Goal: Information Seeking & Learning: Learn about a topic

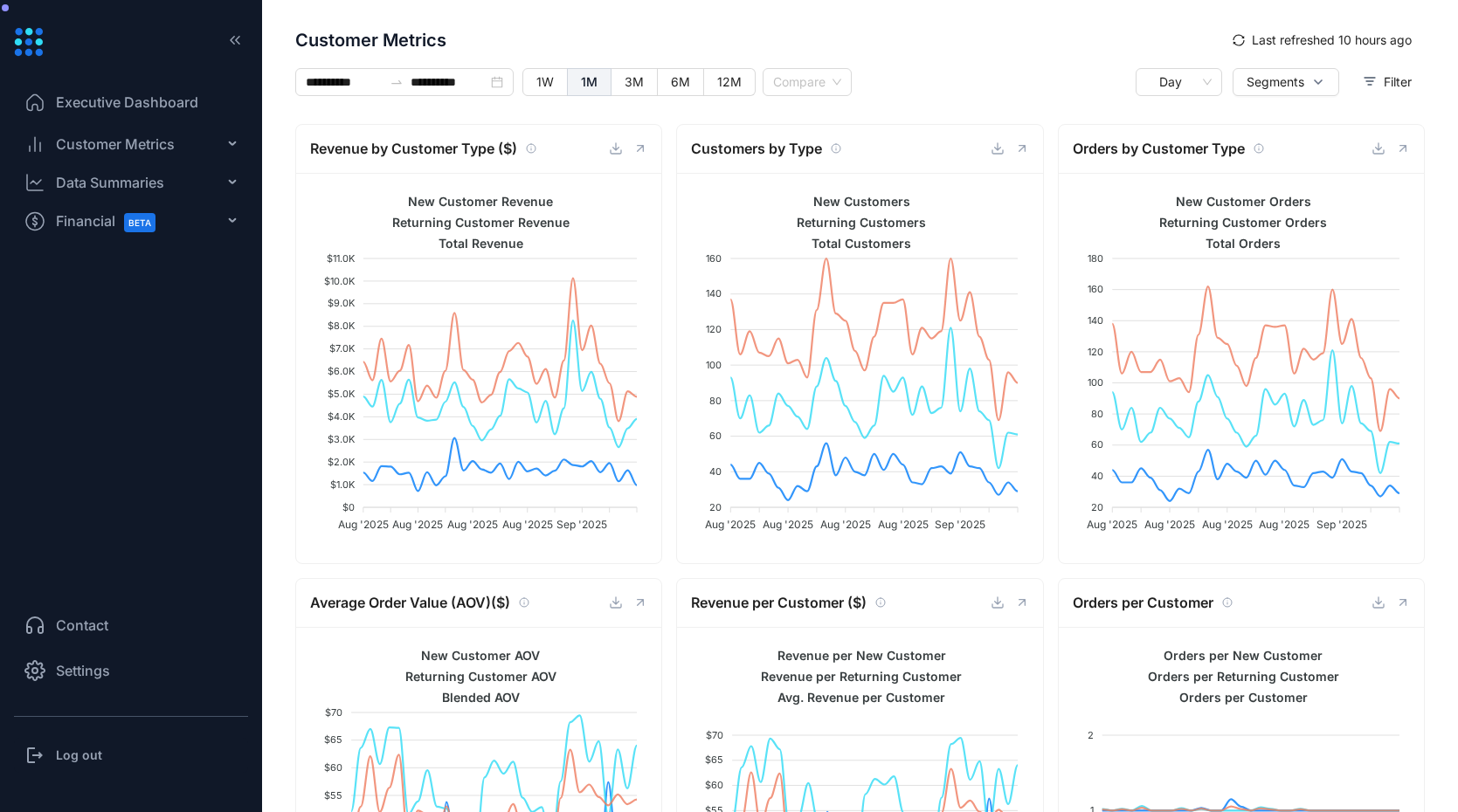
click at [139, 141] on span "Customer Metrics" at bounding box center [115, 144] width 119 height 21
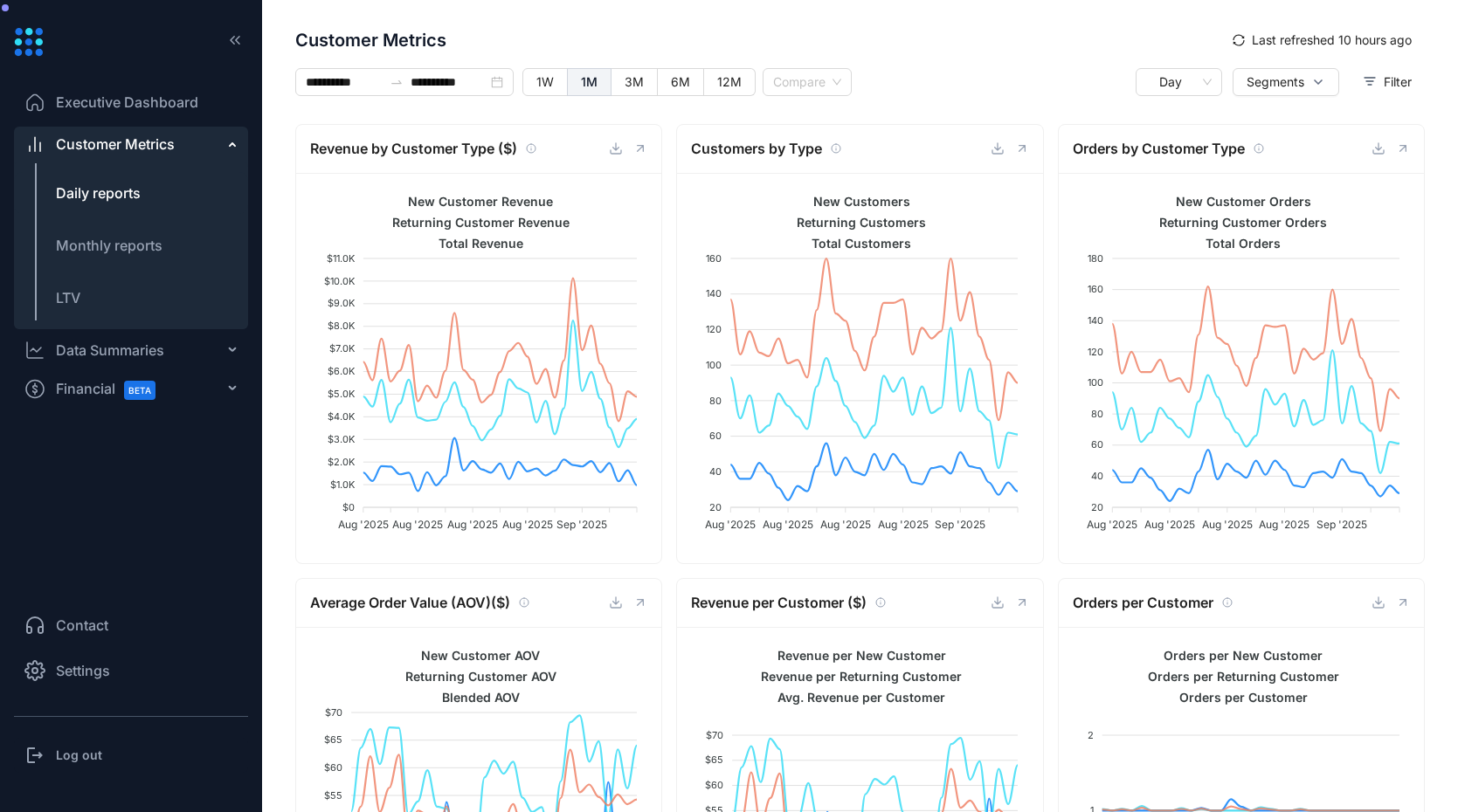
click at [124, 189] on span "Daily reports" at bounding box center [98, 193] width 85 height 18
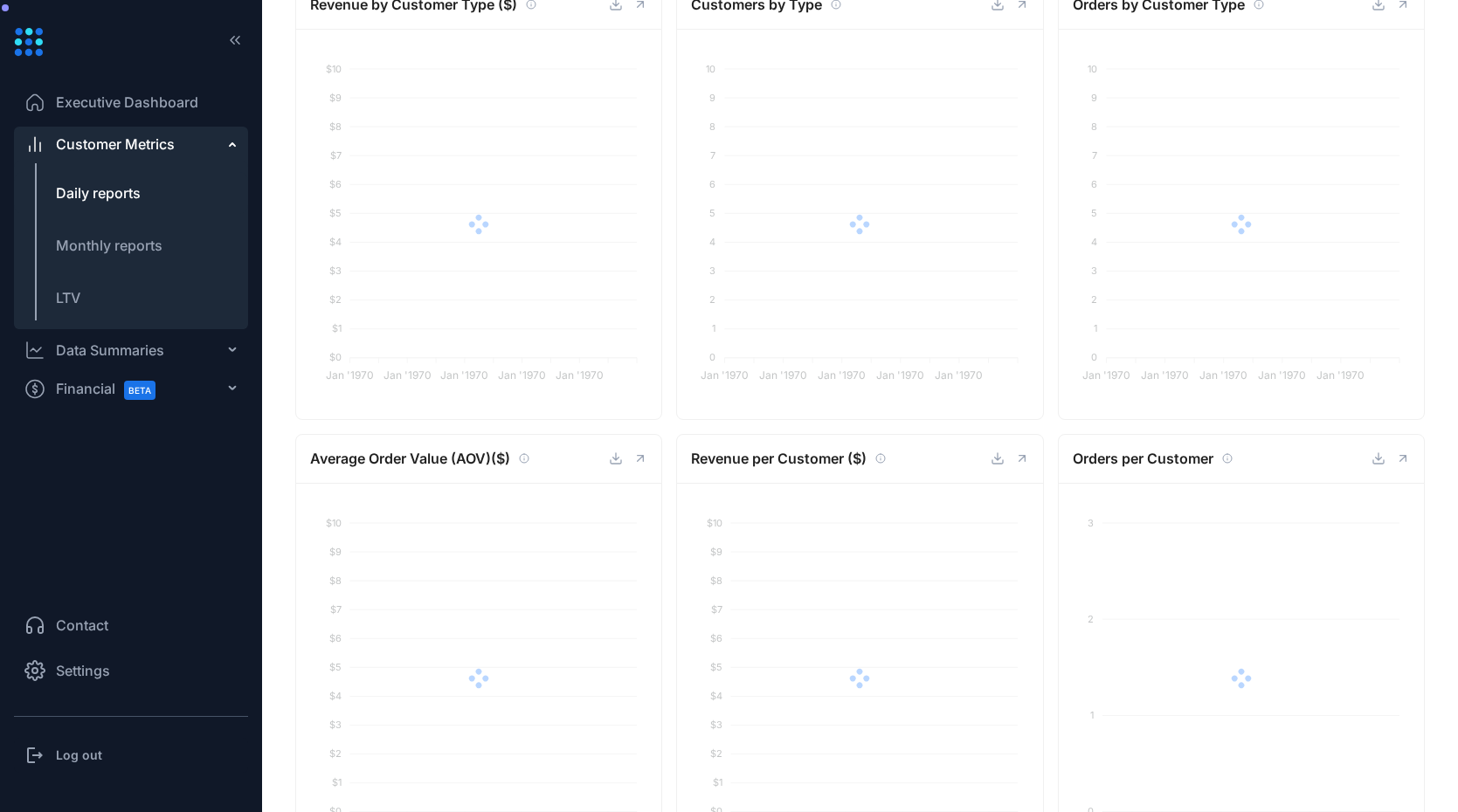
scroll to position [232, 0]
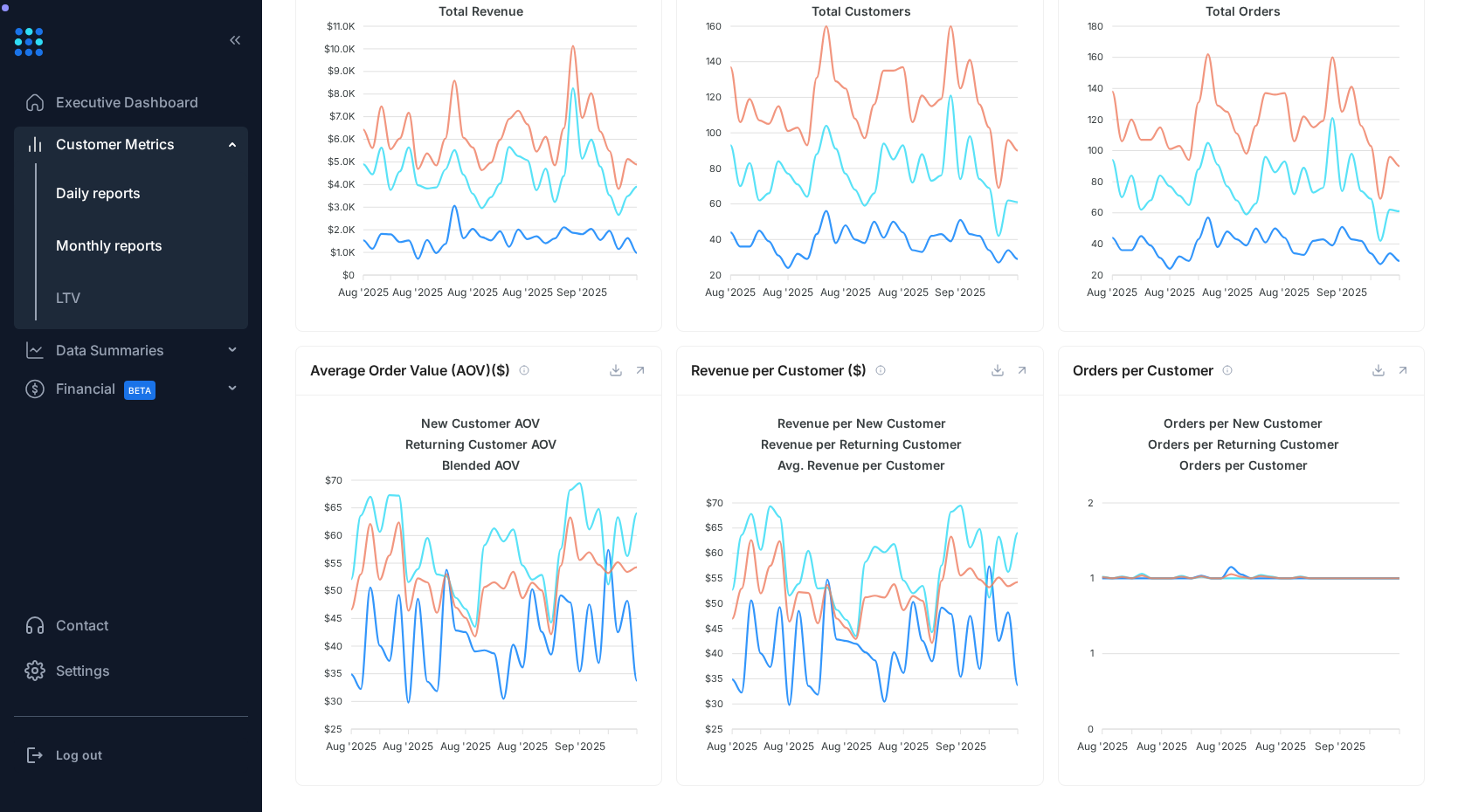
click at [162, 244] on li "Monthly reports" at bounding box center [131, 244] width 234 height 41
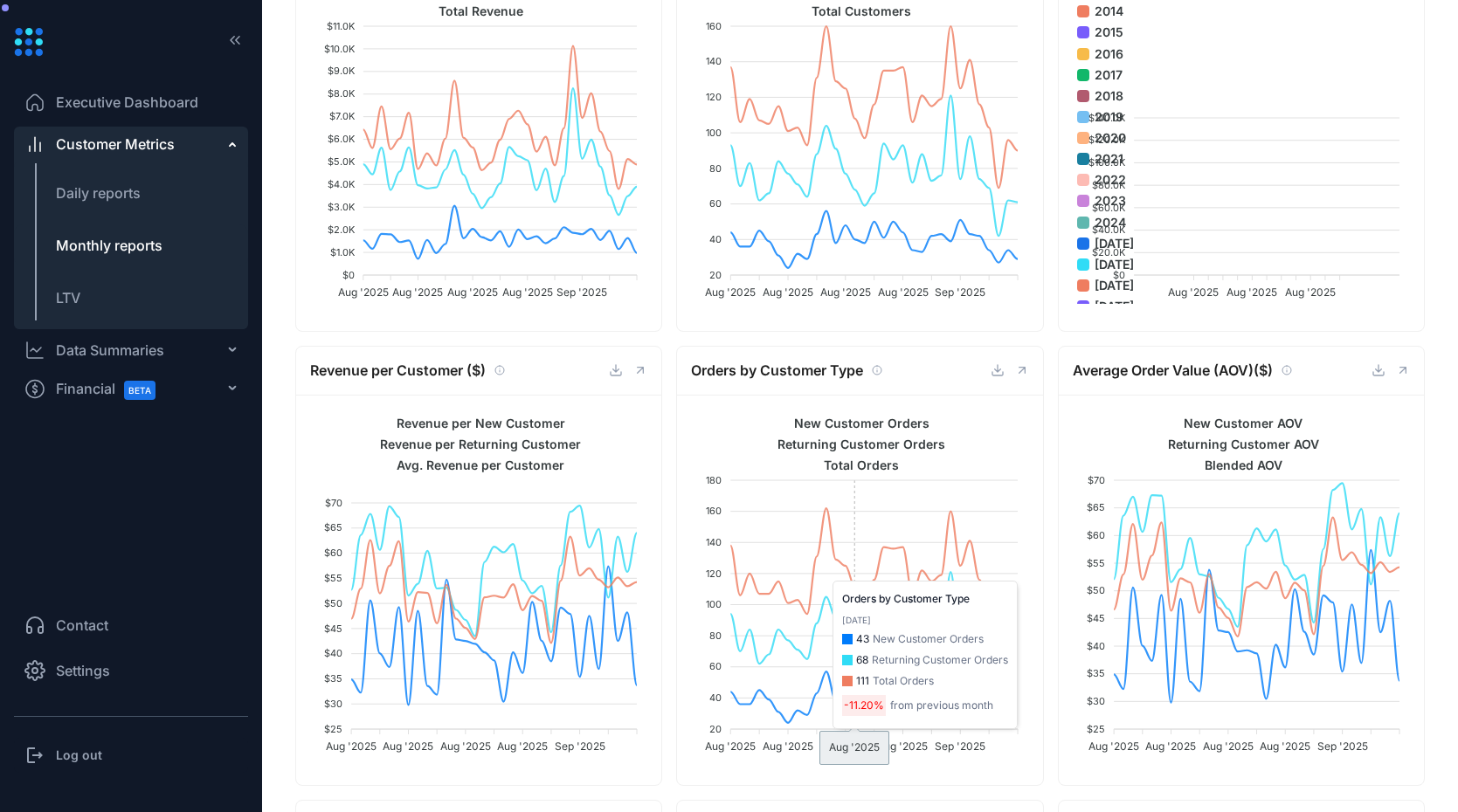
type input "**********"
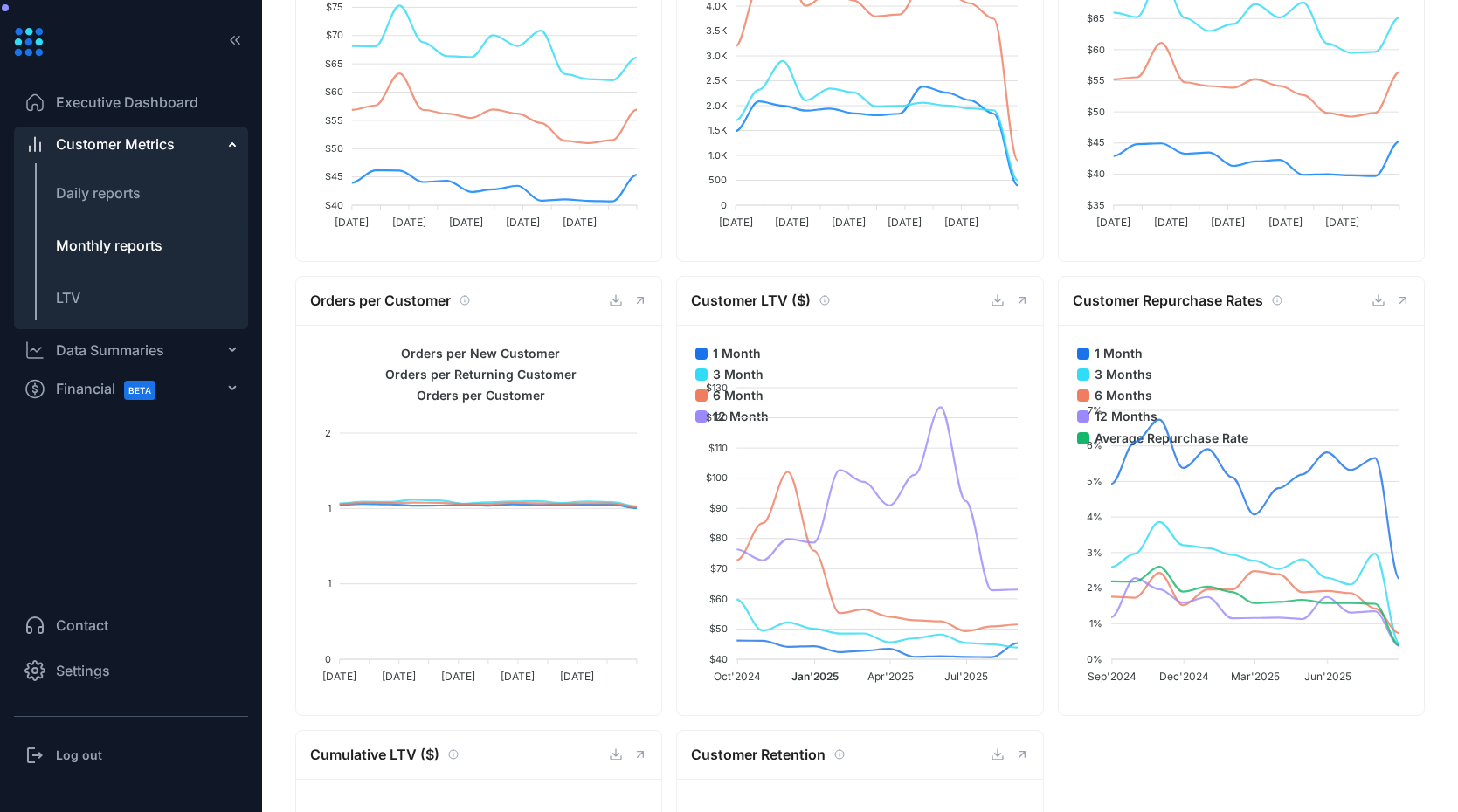
scroll to position [740, 0]
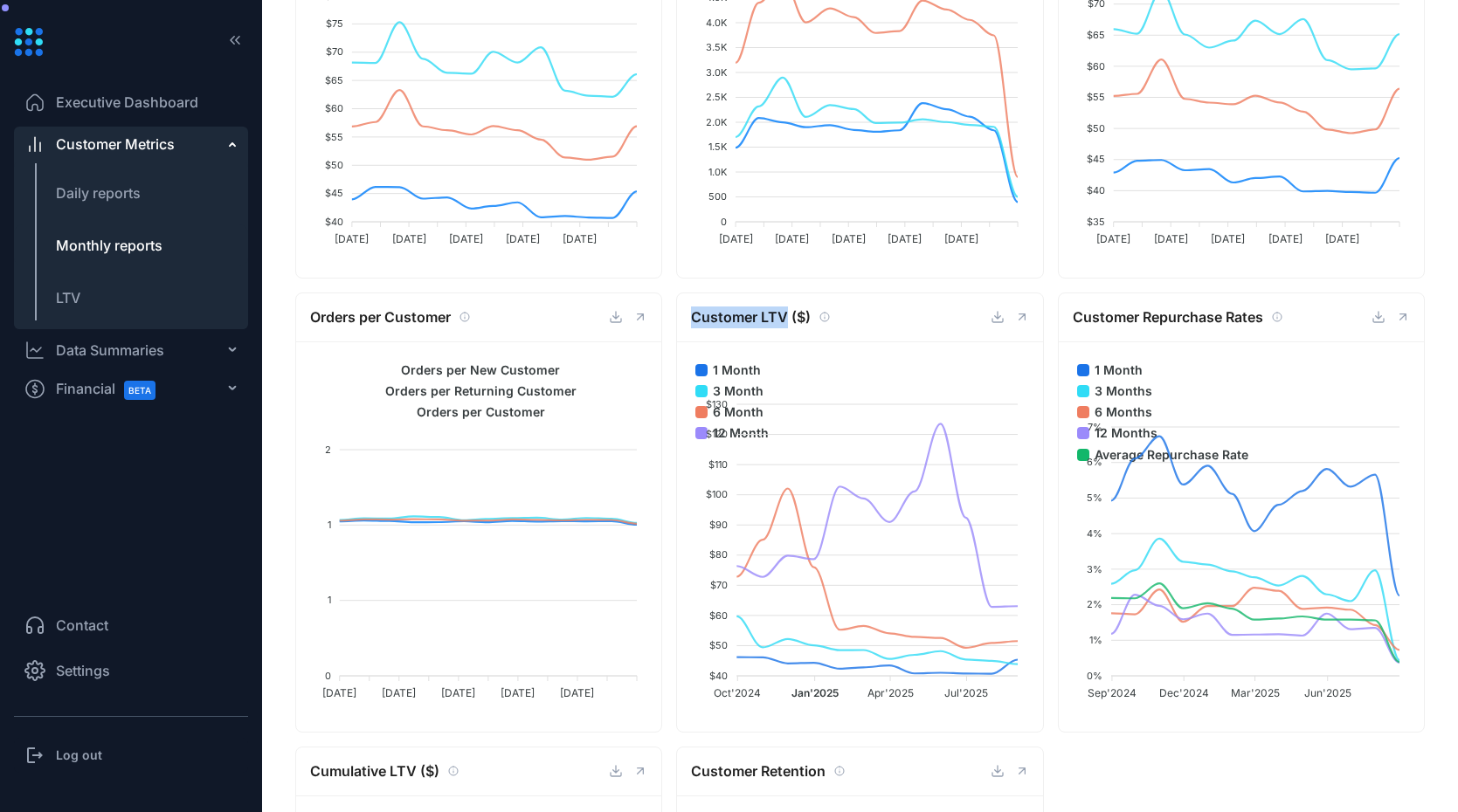
drag, startPoint x: 786, startPoint y: 314, endPoint x: 636, endPoint y: 310, distance: 150.1
click at [636, 310] on div "Revenue by Customer Type ($) New Customer Revenue Returning Customer Revenue To…" at bounding box center [860, 285] width 1144 height 1802
copy span "Customer LTV"
click at [626, 306] on div "Orders per Customer" at bounding box center [479, 317] width 337 height 22
